Goal: Task Accomplishment & Management: Manage account settings

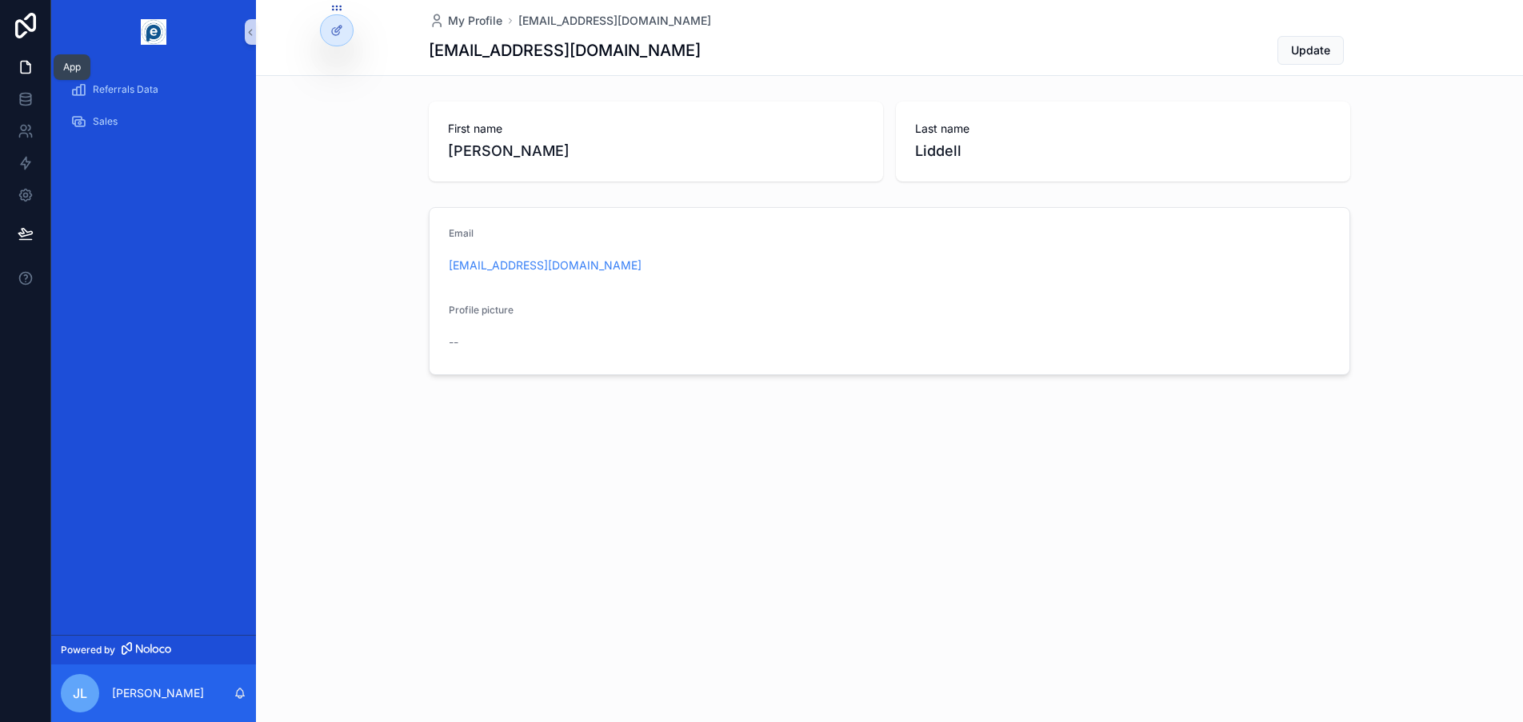
click at [26, 68] on icon at bounding box center [26, 67] width 16 height 16
click at [31, 94] on icon at bounding box center [26, 99] width 16 height 16
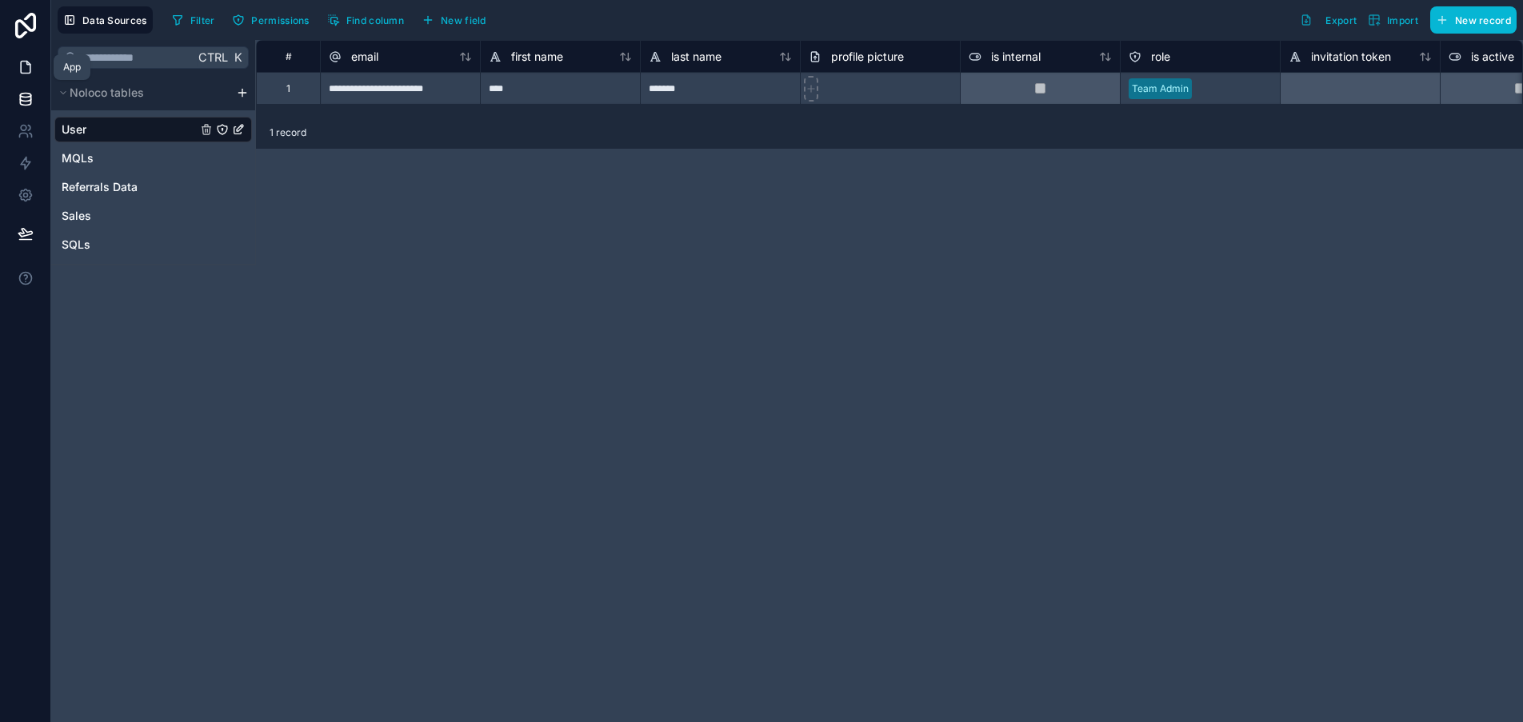
click at [26, 70] on icon at bounding box center [26, 67] width 16 height 16
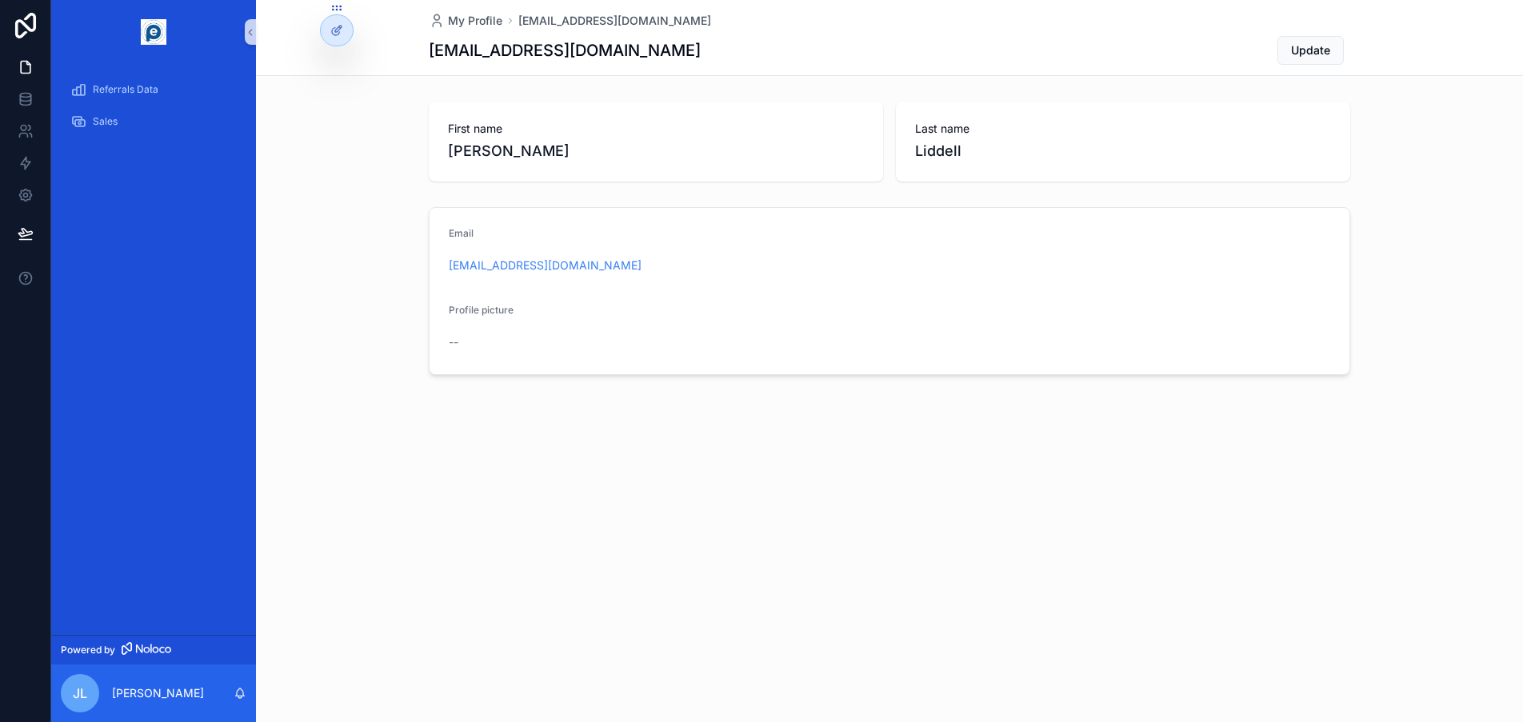
click at [766, 345] on form "Email [PERSON_NAME][EMAIL_ADDRESS][DOMAIN_NAME] Profile picture --" at bounding box center [890, 291] width 920 height 166
click at [122, 94] on span "Referrals Data" at bounding box center [126, 89] width 66 height 13
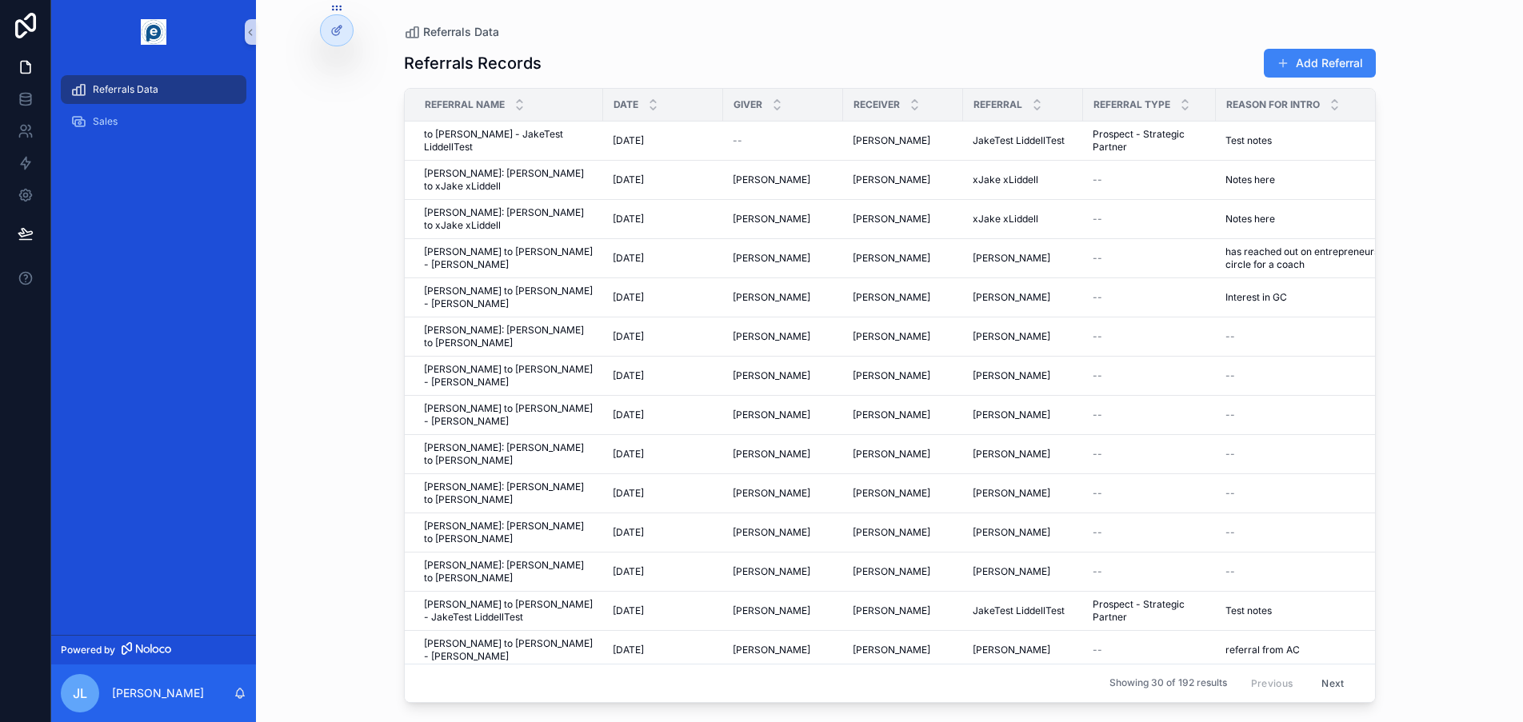
click at [682, 53] on div "Referrals Records Add Referral" at bounding box center [890, 63] width 972 height 30
click at [338, 32] on icon at bounding box center [336, 30] width 13 height 13
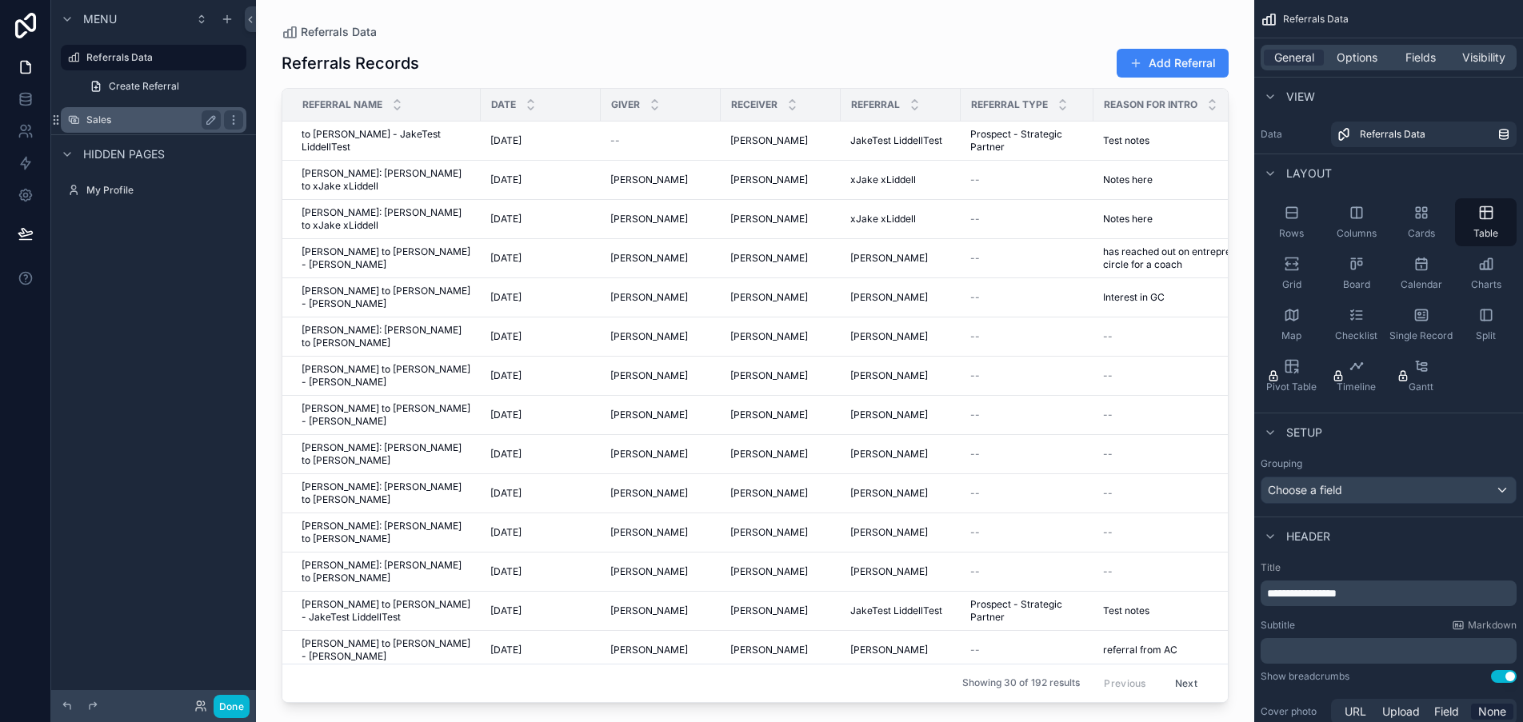
click at [114, 118] on label "Sales" at bounding box center [150, 120] width 128 height 13
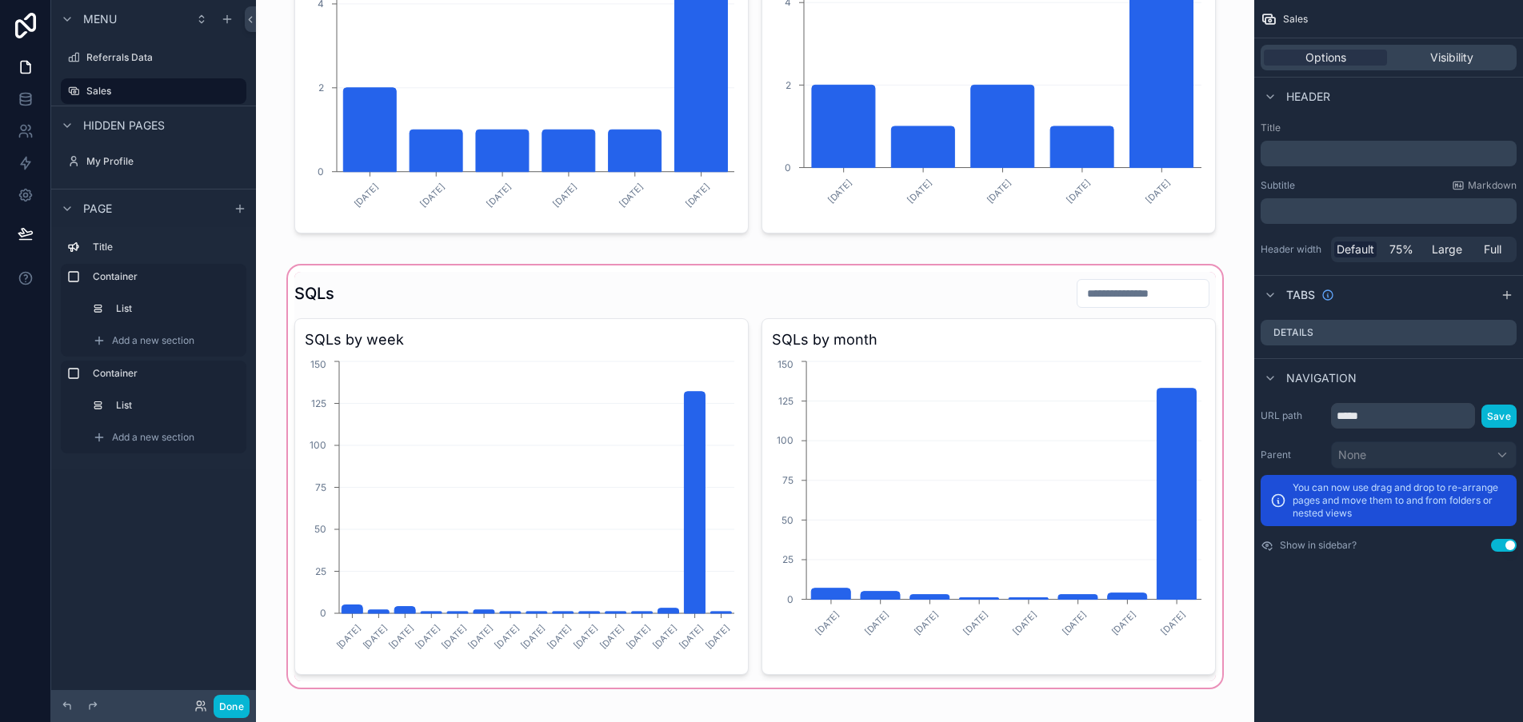
scroll to position [400, 0]
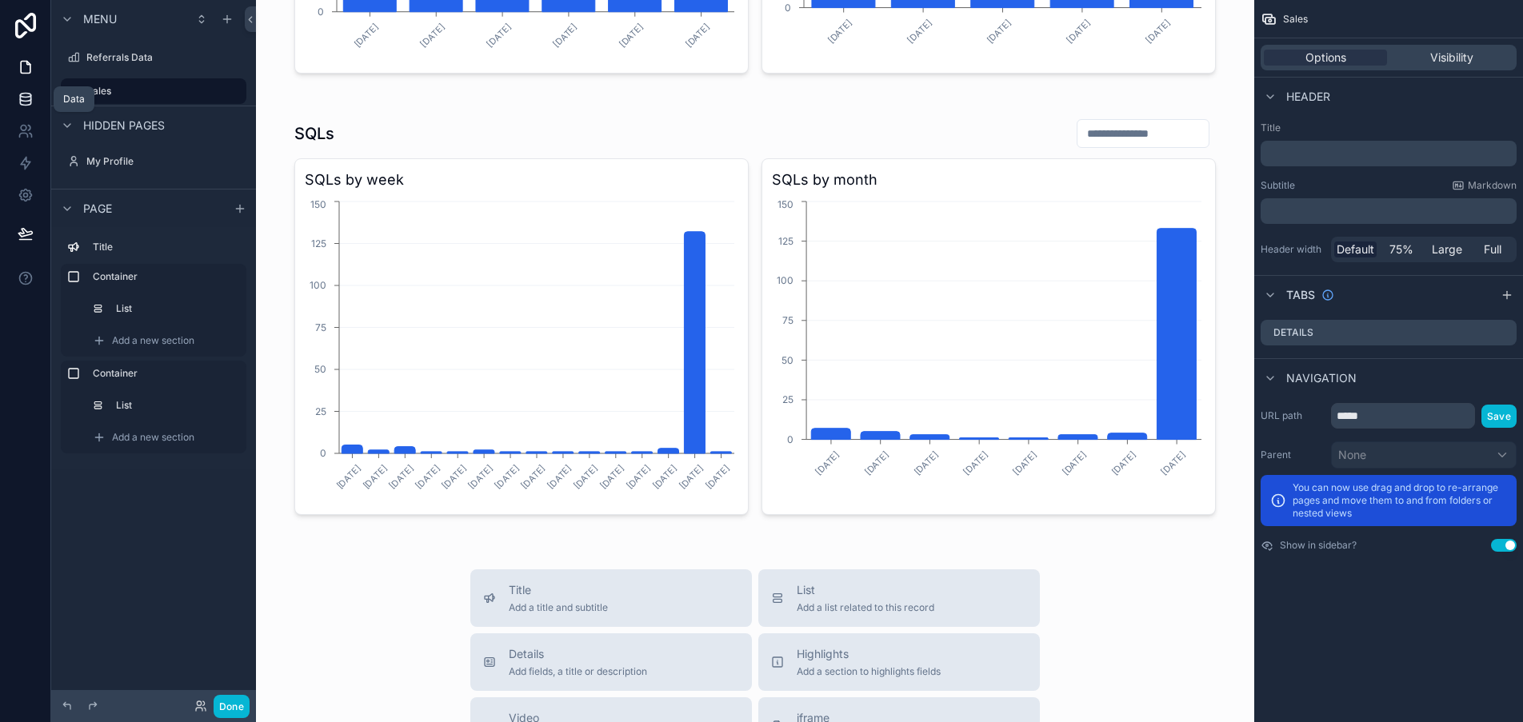
click at [24, 97] on icon at bounding box center [25, 96] width 10 height 4
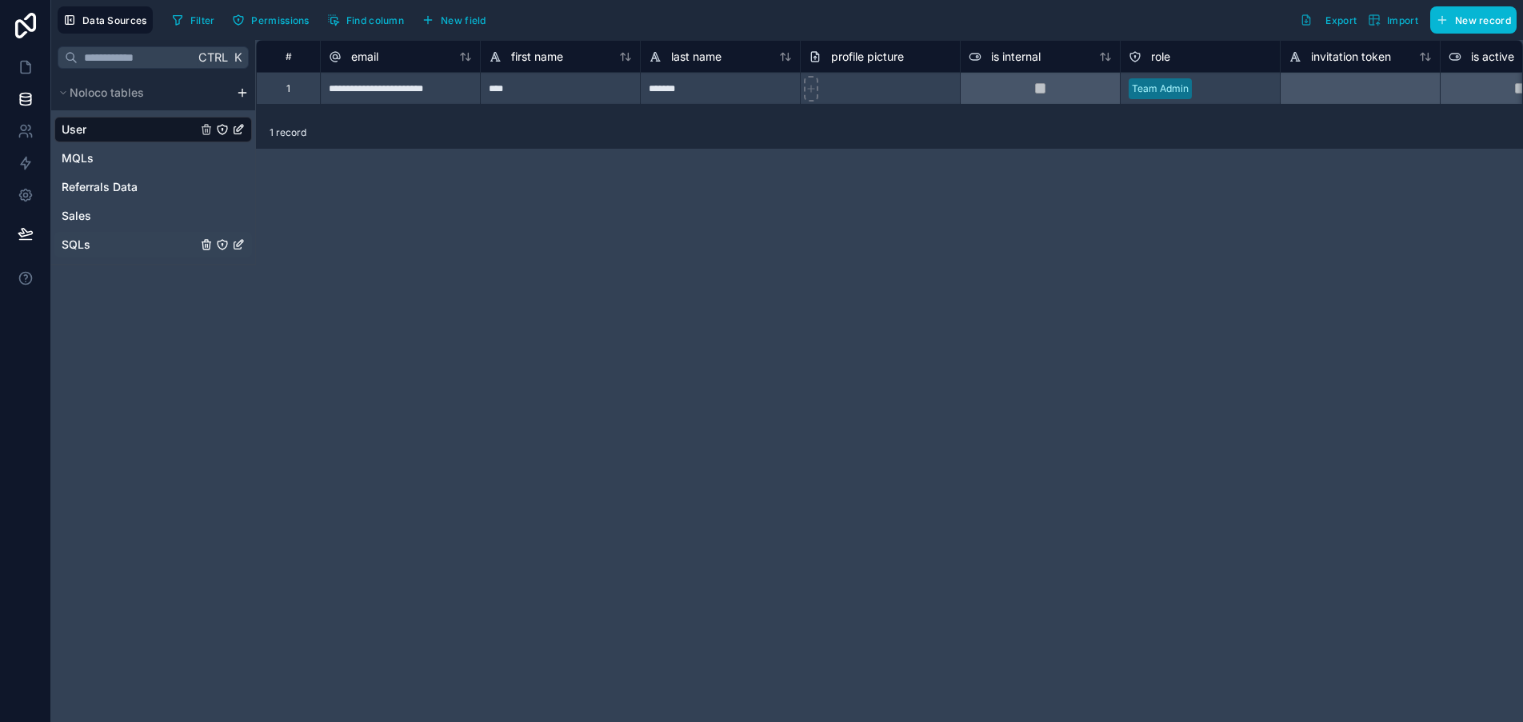
click at [77, 239] on span "SQLs" at bounding box center [76, 245] width 29 height 16
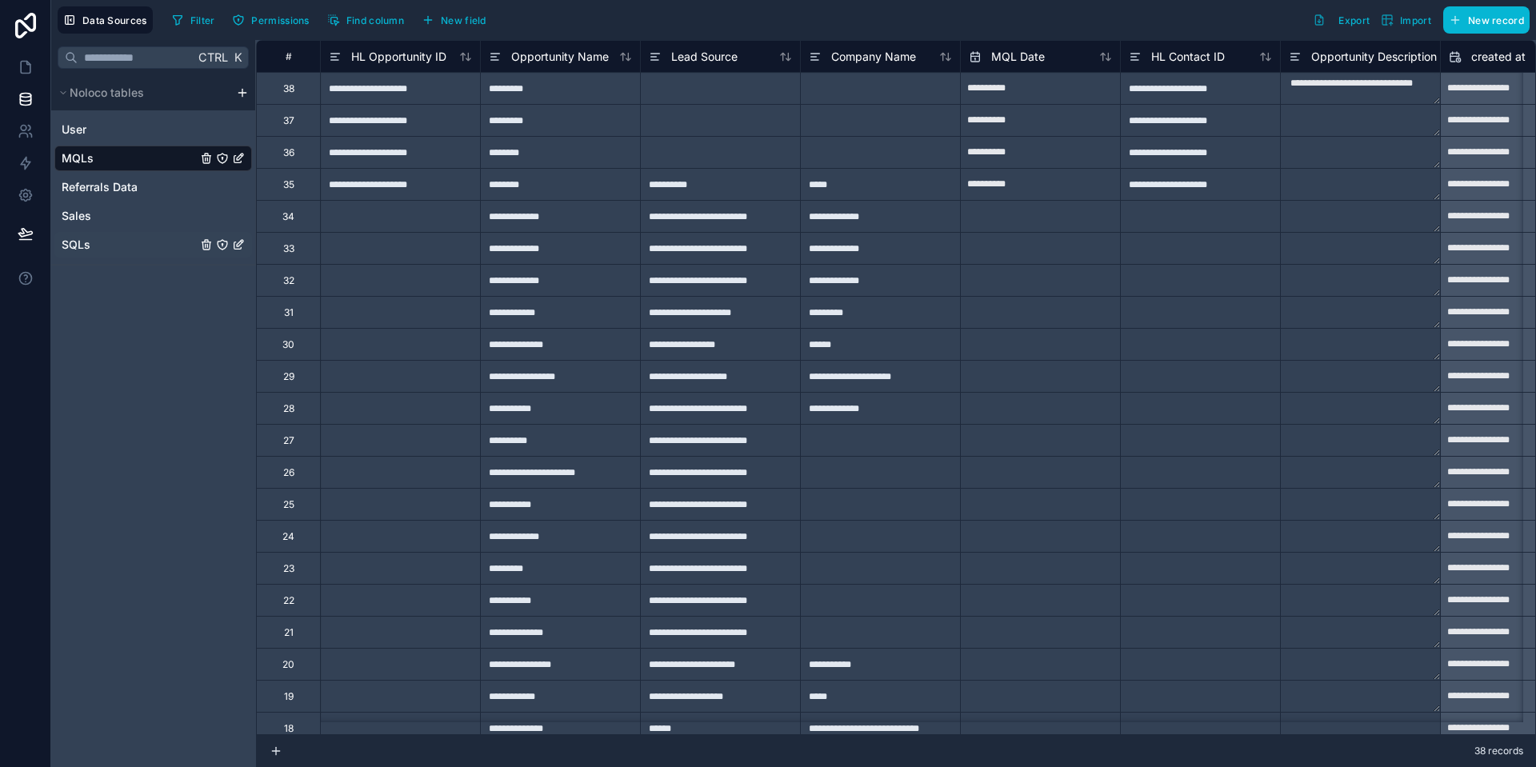
click at [82, 244] on span "SQLs" at bounding box center [76, 245] width 29 height 16
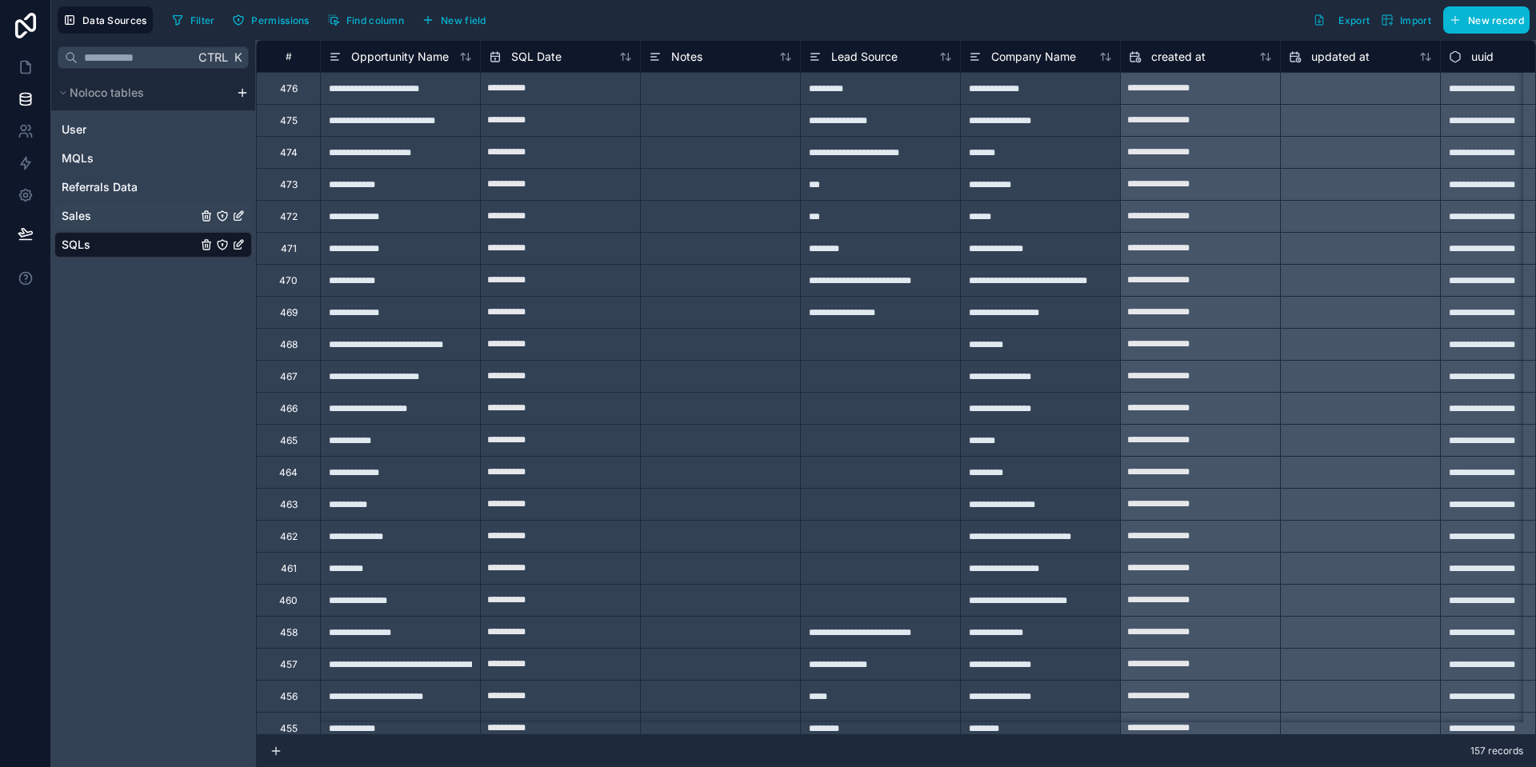
click at [78, 222] on span "Sales" at bounding box center [77, 216] width 30 height 16
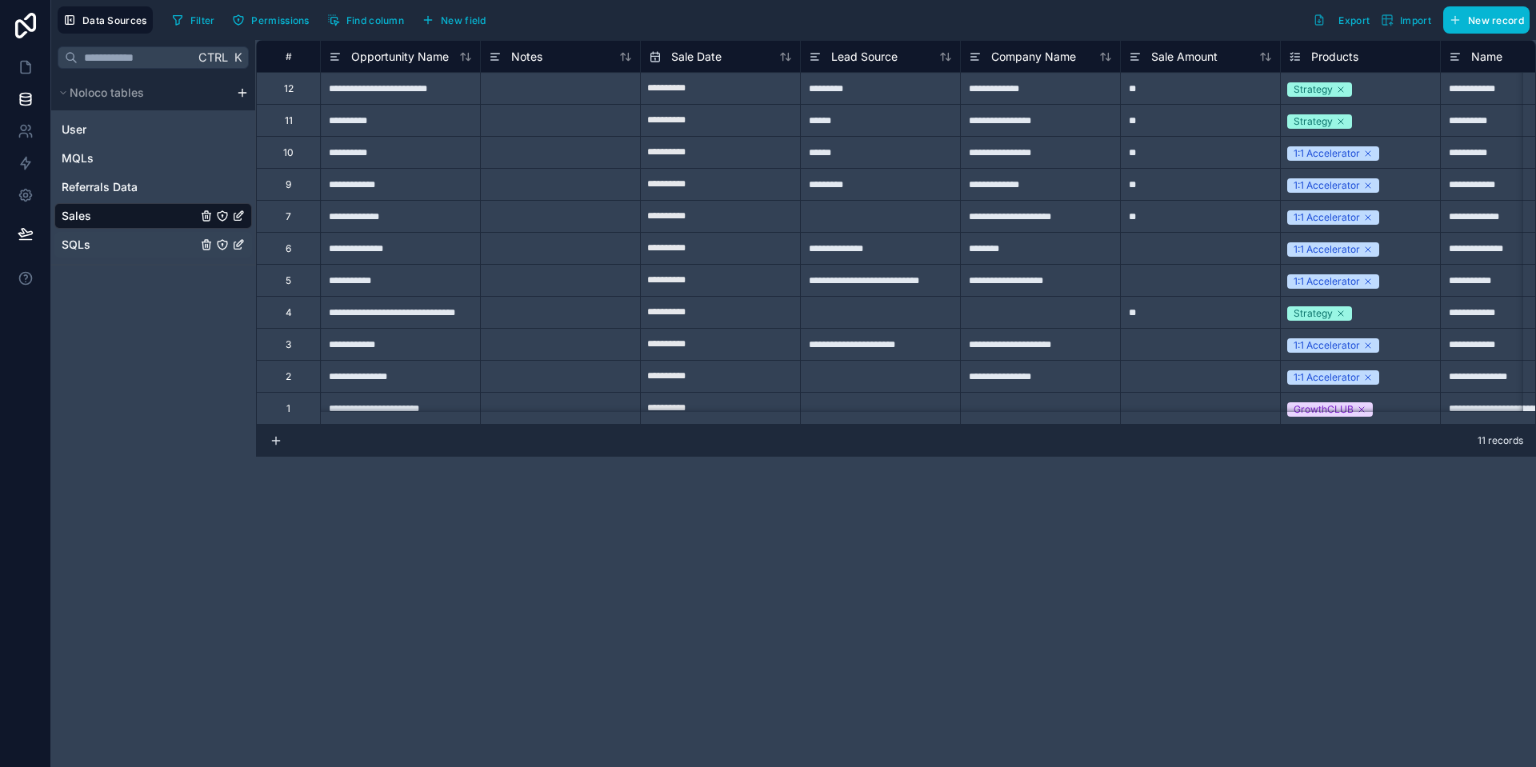
click at [76, 242] on span "SQLs" at bounding box center [76, 245] width 29 height 16
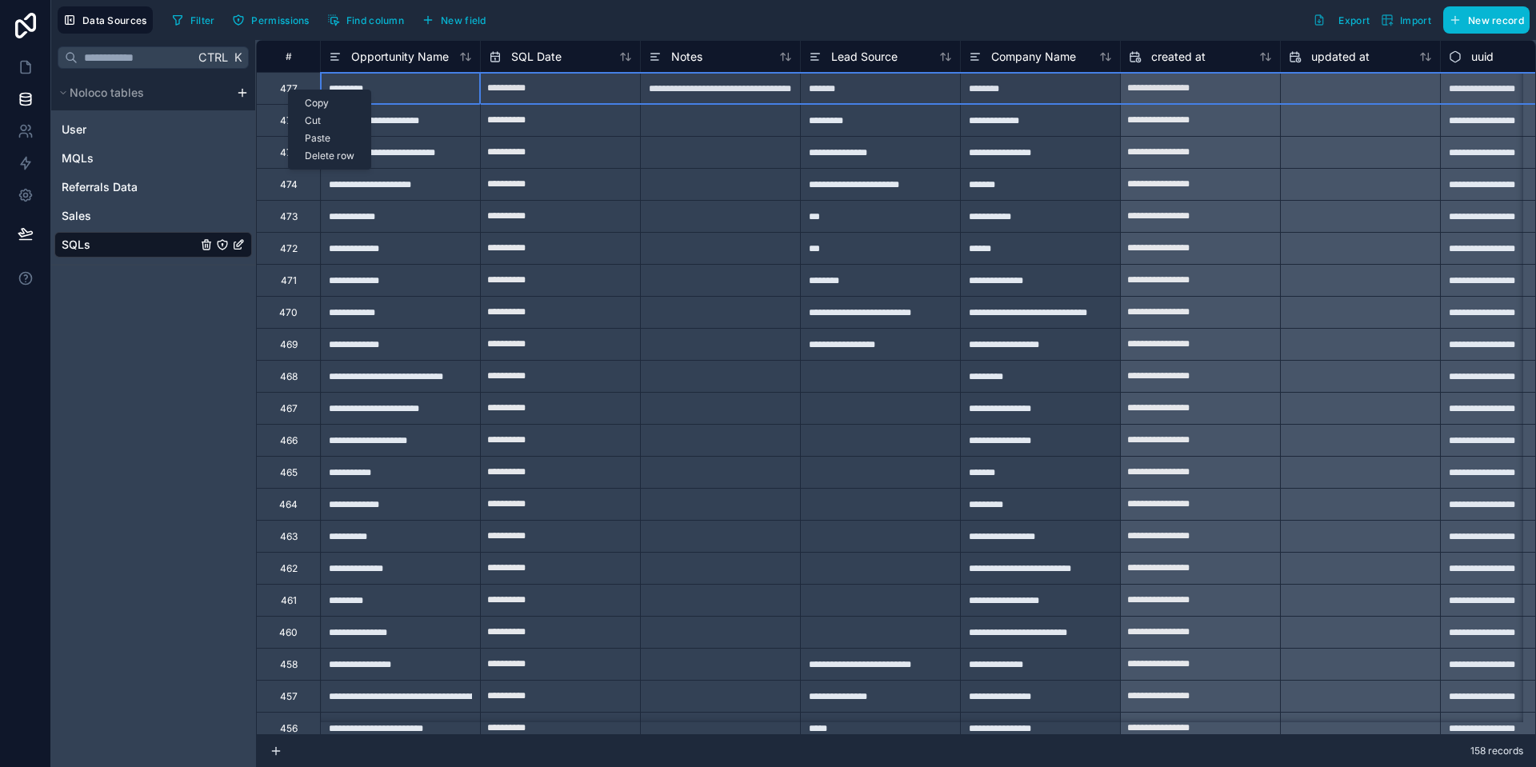
click at [322, 154] on div "Delete row" at bounding box center [330, 156] width 82 height 18
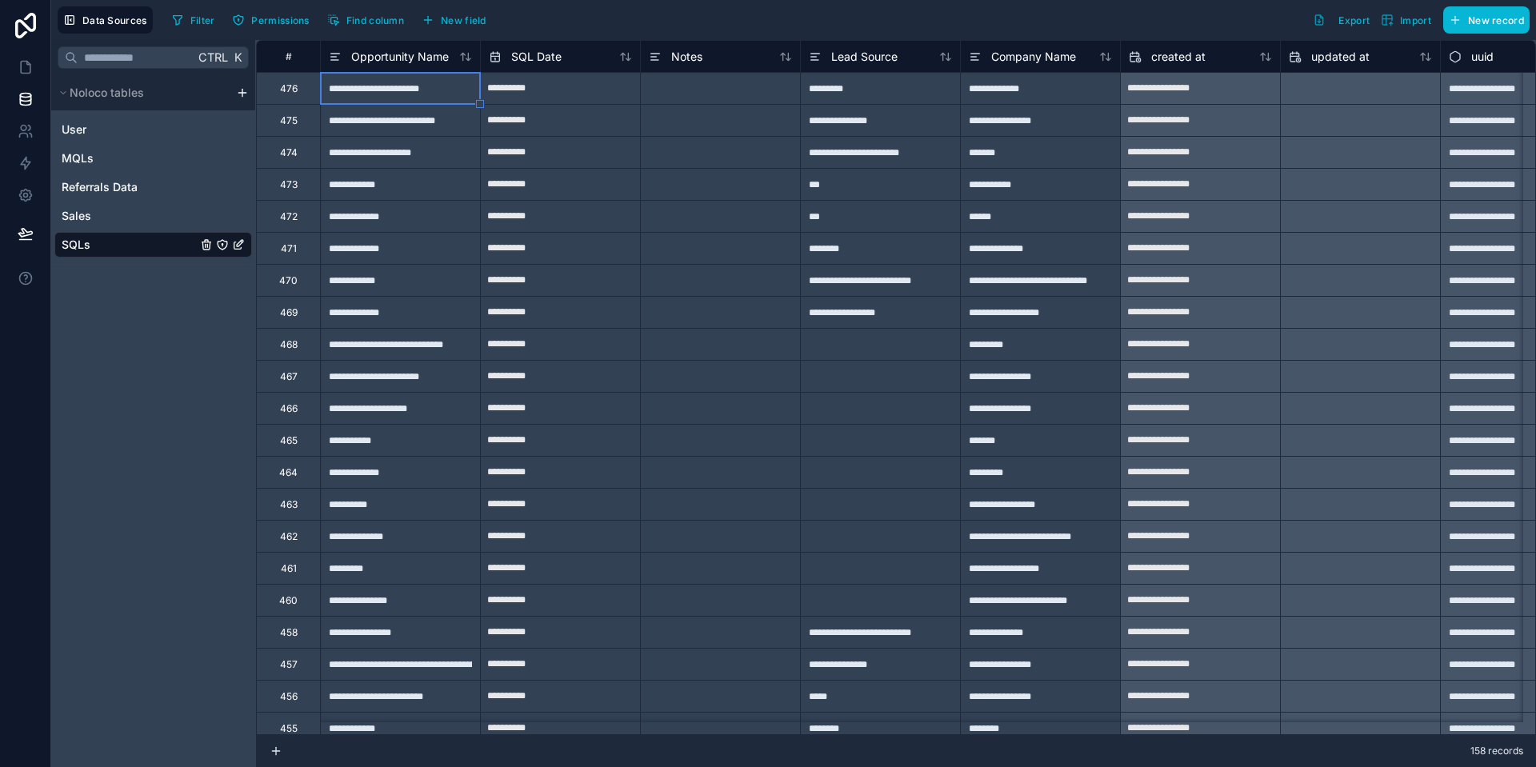
type input "**********"
